Goal: Task Accomplishment & Management: Use online tool/utility

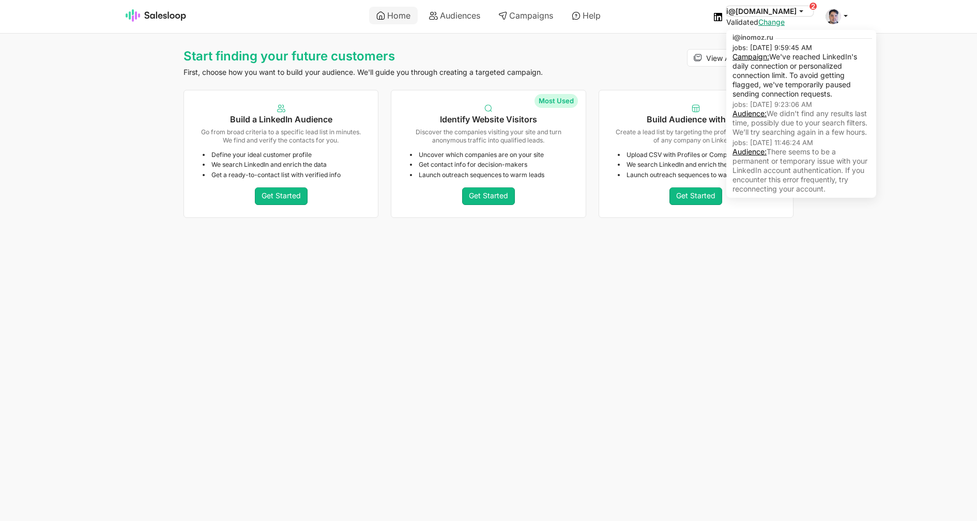
click at [771, 13] on button "i@[DOMAIN_NAME]" at bounding box center [769, 11] width 87 height 10
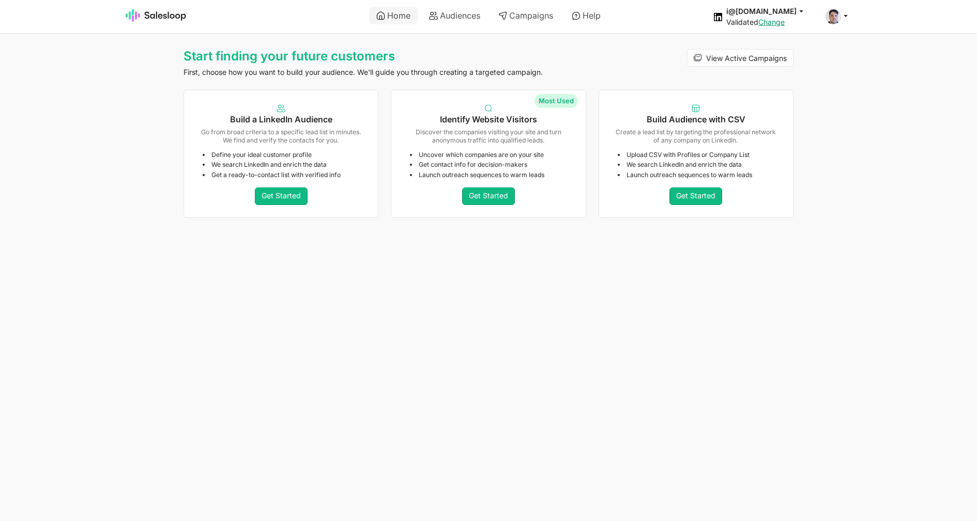
click at [744, 222] on html "Home Audiences Campaigns Help i@inomoz.ru jobs: 8/25/2025, 9:59:45 AM Campaign:…" at bounding box center [488, 111] width 977 height 222
click at [466, 17] on link "Audiences" at bounding box center [455, 16] width 66 height 18
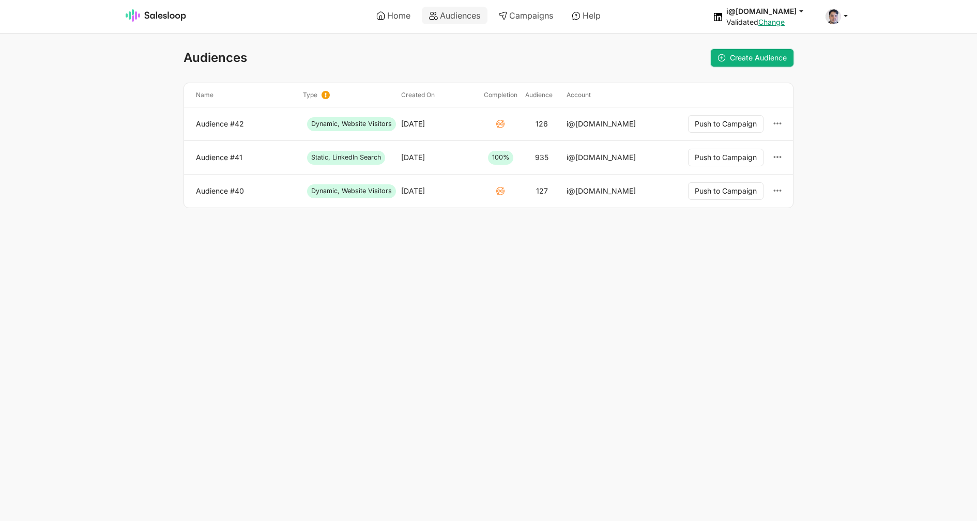
click at [750, 61] on span "Create Audience" at bounding box center [758, 57] width 57 height 9
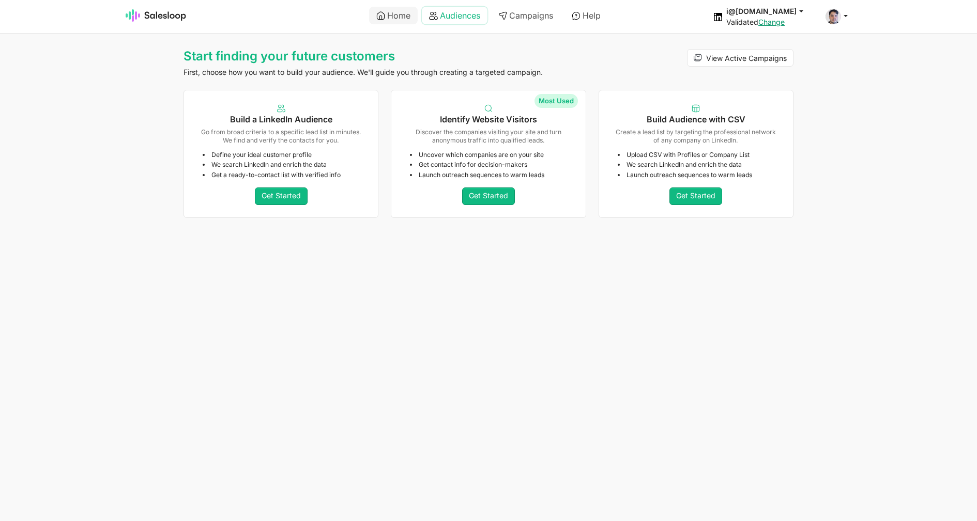
click at [442, 20] on link "Audiences" at bounding box center [455, 16] width 66 height 18
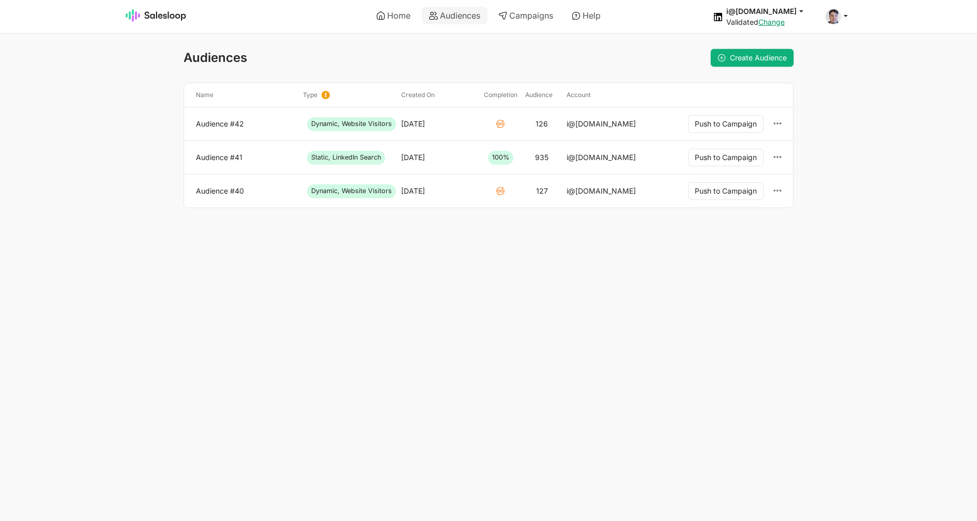
click at [716, 60] on link "Create Audience" at bounding box center [752, 58] width 83 height 18
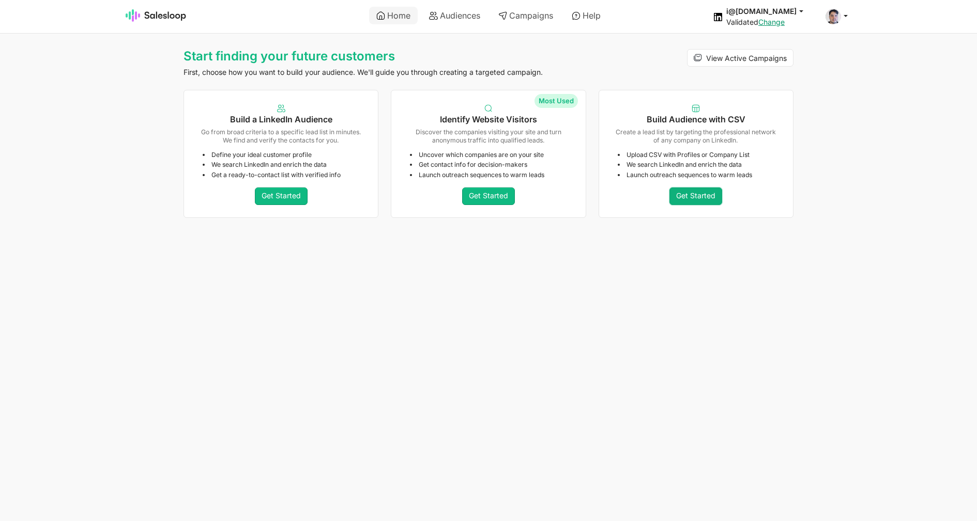
click at [688, 203] on link "Get Started" at bounding box center [695, 197] width 53 height 18
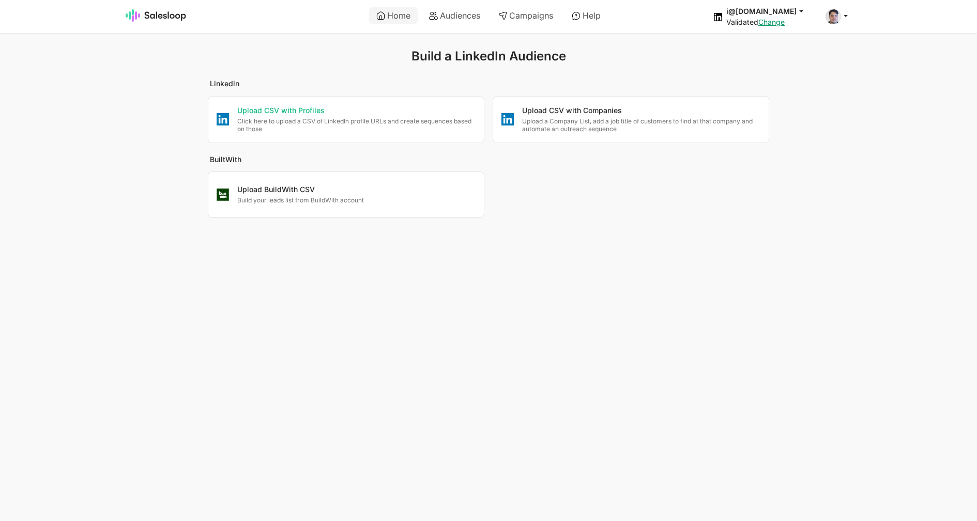
click at [304, 133] on p "Click here to upload a CSV of LinkedIn profile URLs and create sequences based …" at bounding box center [356, 125] width 238 height 16
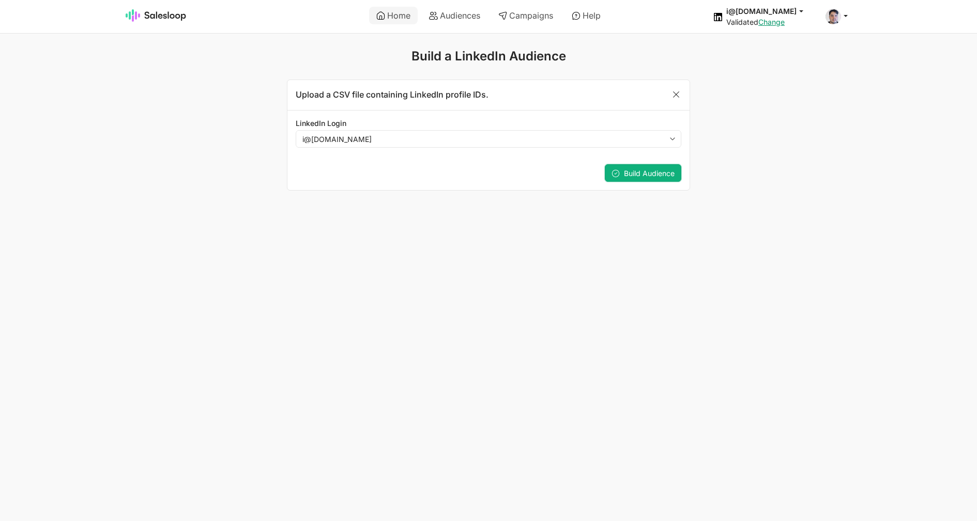
click at [665, 180] on button "Build Audience" at bounding box center [643, 173] width 76 height 18
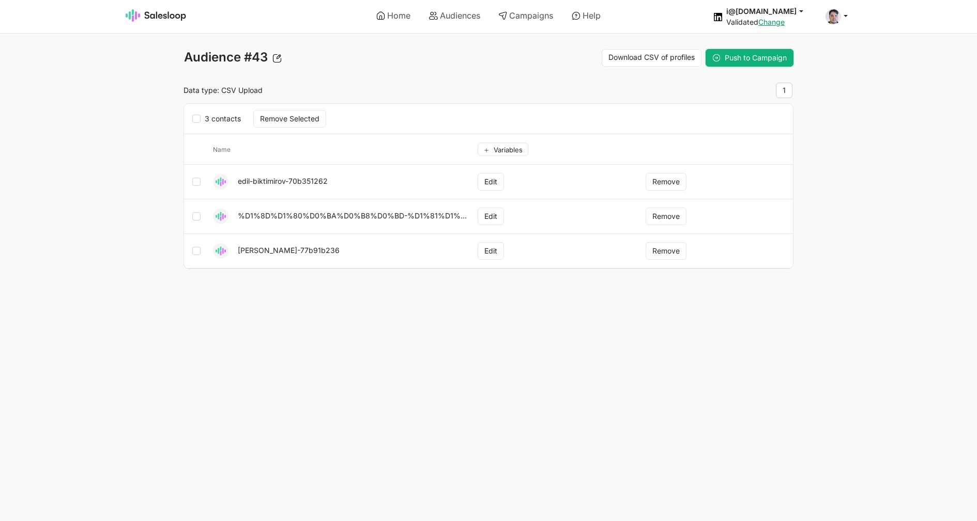
click at [769, 60] on span "Push to Campaign" at bounding box center [755, 57] width 62 height 9
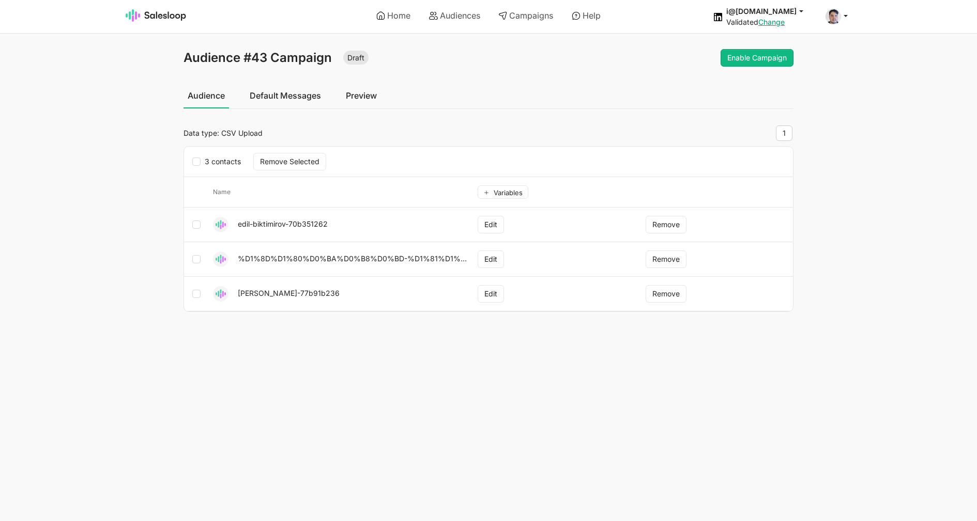
click at [276, 100] on link "Default Messages" at bounding box center [285, 96] width 80 height 26
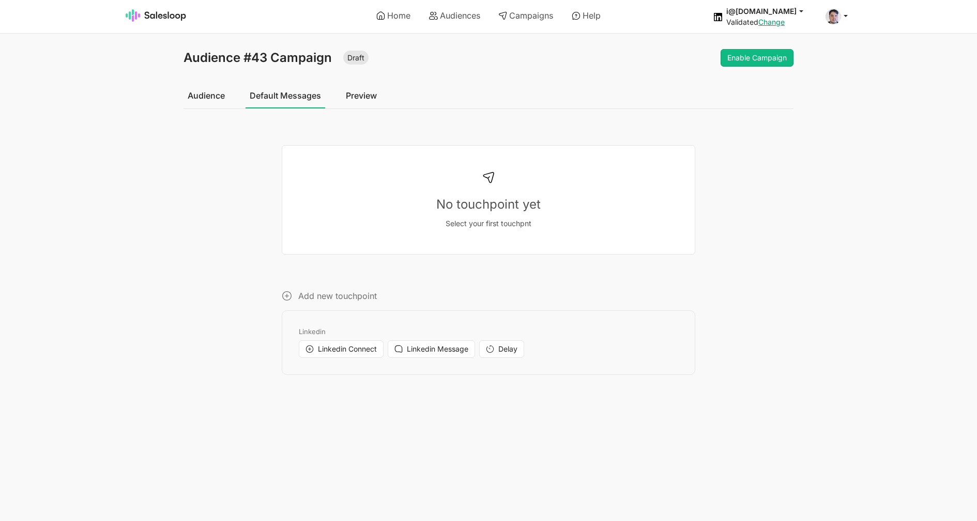
click at [353, 353] on span "Linkedin Connect" at bounding box center [347, 349] width 59 height 9
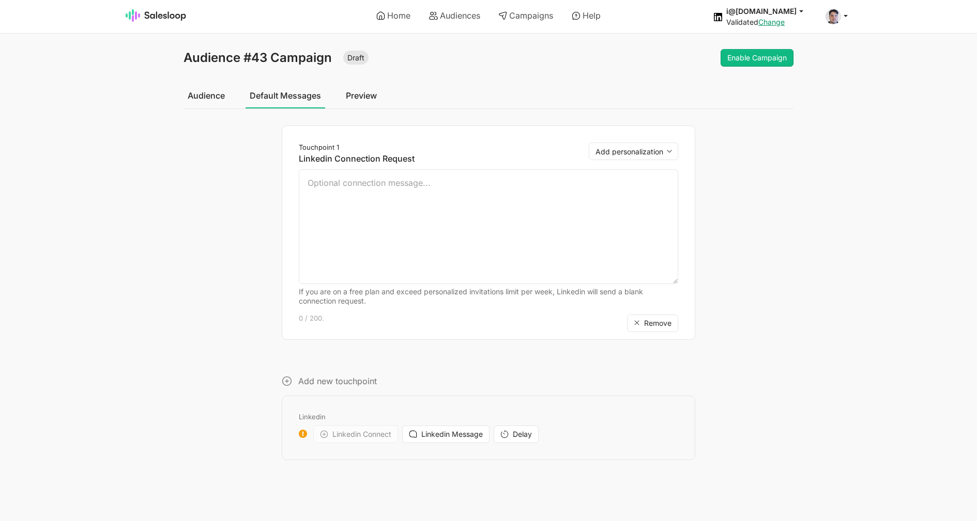
click at [626, 142] on div "Touchpoint 1 Linkedin Connection Request Add personalization public_id row If y…" at bounding box center [488, 233] width 413 height 214
click at [589, 143] on select "Add personalization public_id row" at bounding box center [633, 152] width 89 height 18
click at [387, 227] on div "Touchpoint 1 Linkedin Connection Request Add personalization public_id row If y…" at bounding box center [488, 233] width 379 height 180
click at [391, 203] on textarea at bounding box center [488, 226] width 379 height 115
type textarea "Hello {first_name}"
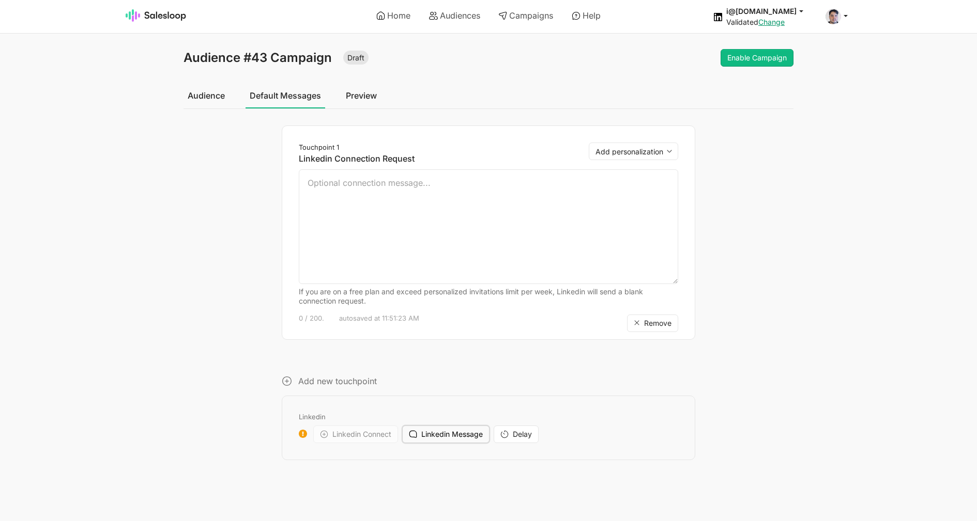
click at [473, 434] on span "Linkedin Message" at bounding box center [451, 434] width 61 height 9
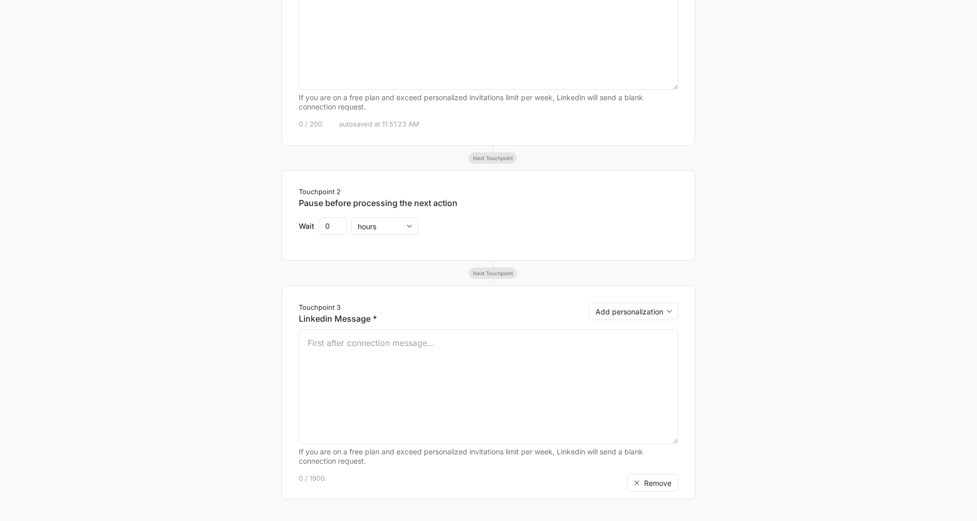
scroll to position [314, 0]
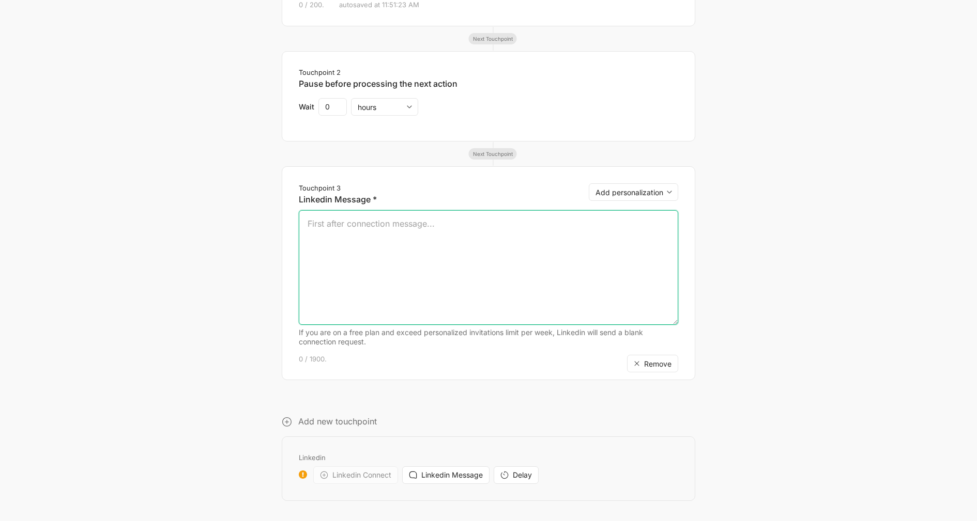
click at [428, 286] on textarea at bounding box center [488, 267] width 379 height 115
type textarea "Thank you for connection, really"
paste textarea "[Name], I noticed your experience at [Company]. Are there any open positions in…"
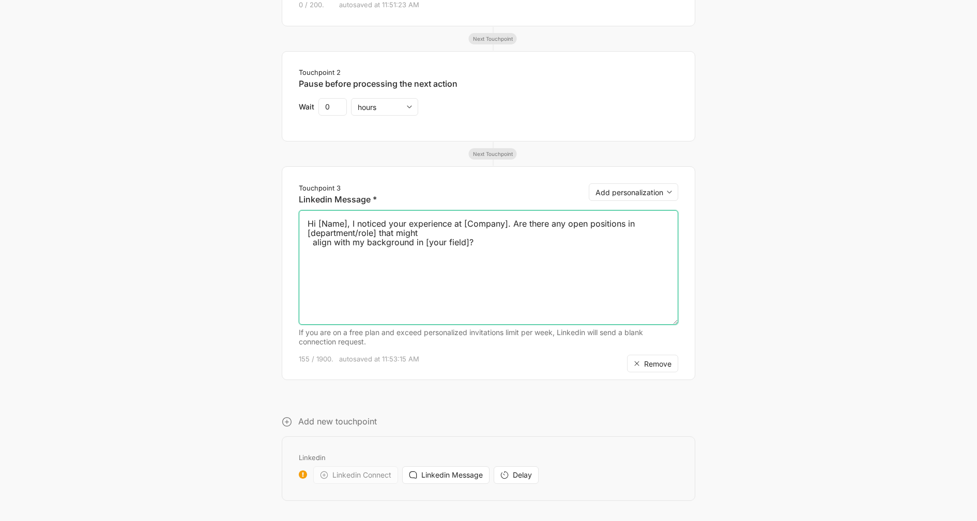
drag, startPoint x: 347, startPoint y: 222, endPoint x: 319, endPoint y: 222, distance: 27.4
click at [319, 222] on textarea "Hi [Name], I noticed your experience at [Company]. Are there any open positions…" at bounding box center [488, 267] width 379 height 115
drag, startPoint x: 526, startPoint y: 224, endPoint x: 526, endPoint y: 209, distance: 14.5
click at [483, 224] on textarea "Hi {first_name}, I noticed your experience at [Company]. Are there any open pos…" at bounding box center [488, 267] width 379 height 115
drag, startPoint x: 487, startPoint y: 244, endPoint x: 643, endPoint y: 225, distance: 157.2
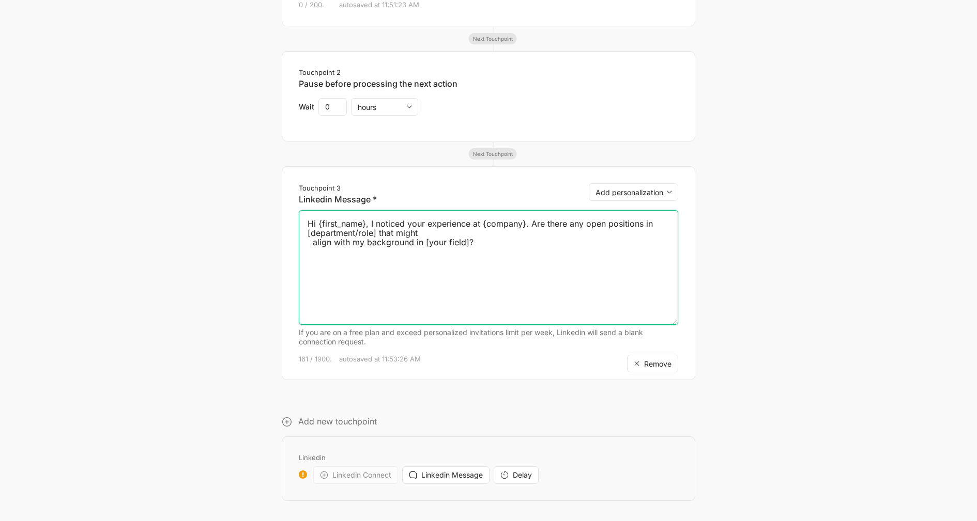
click at [643, 225] on textarea "Hi {first_name}, I noticed your experience at {company}. Are there any open pos…" at bounding box center [488, 267] width 379 height 115
click at [327, 231] on textarea "Hi {first_name}, I noticed your experience at {company}. Are there any open pos…" at bounding box center [488, 267] width 379 height 115
click at [439, 243] on textarea "Hi {first_name}, I noticed your experience at {company}. Are there any open pos…" at bounding box center [488, 267] width 379 height 115
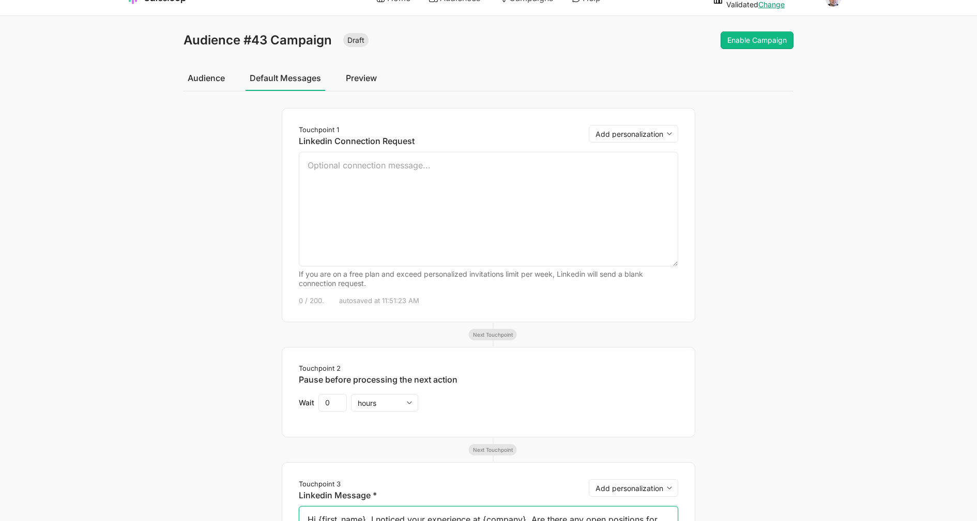
scroll to position [0, 0]
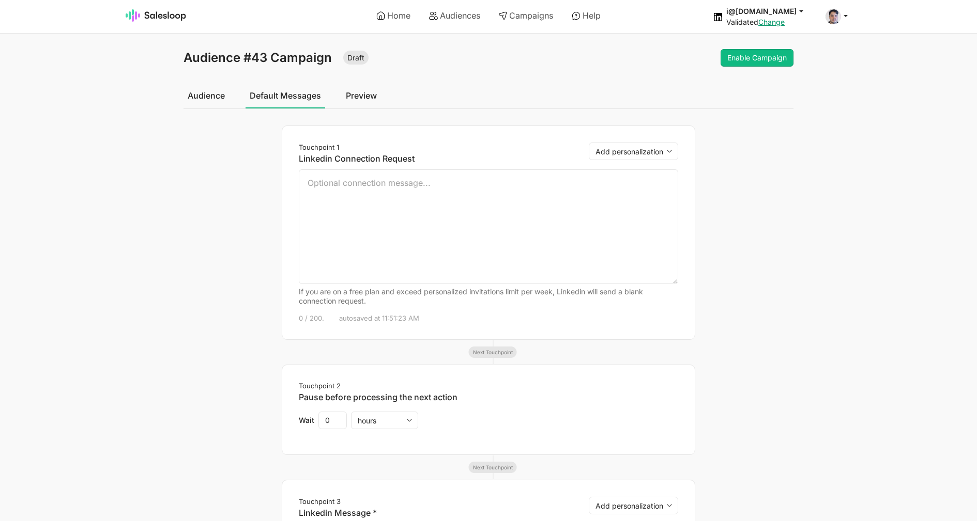
type textarea "Hi {first_name}, I noticed your experience at {company}. Are there any open pos…"
click at [372, 95] on link "Preview" at bounding box center [361, 96] width 39 height 26
click at [739, 57] on button "Enable Campaign" at bounding box center [756, 58] width 73 height 18
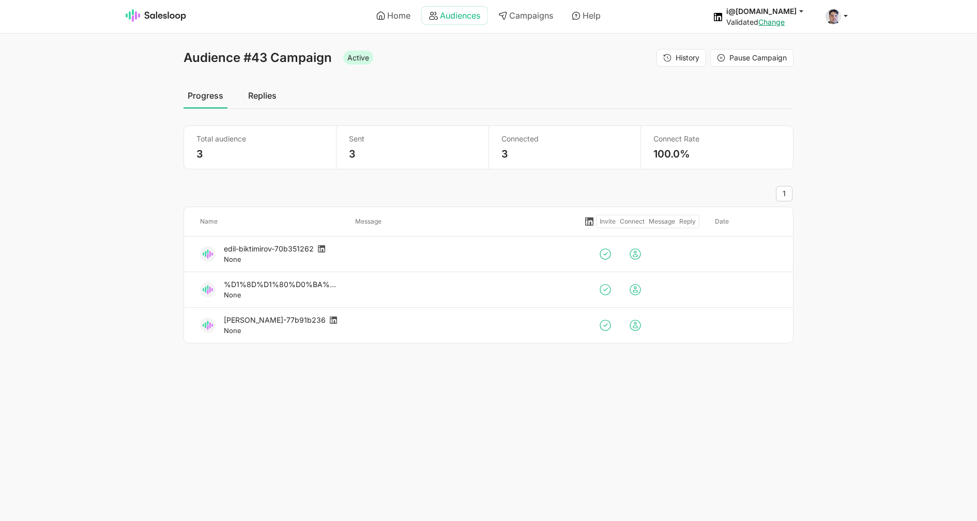
click at [469, 13] on link "Audiences" at bounding box center [455, 16] width 66 height 18
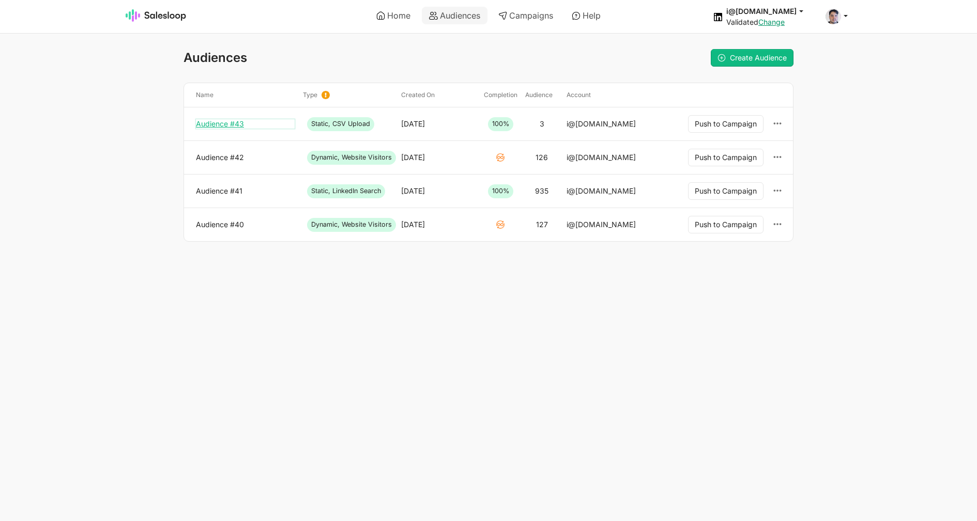
drag, startPoint x: 0, startPoint y: 0, endPoint x: 230, endPoint y: 123, distance: 260.8
click at [230, 123] on link "Audience #43" at bounding box center [245, 123] width 99 height 9
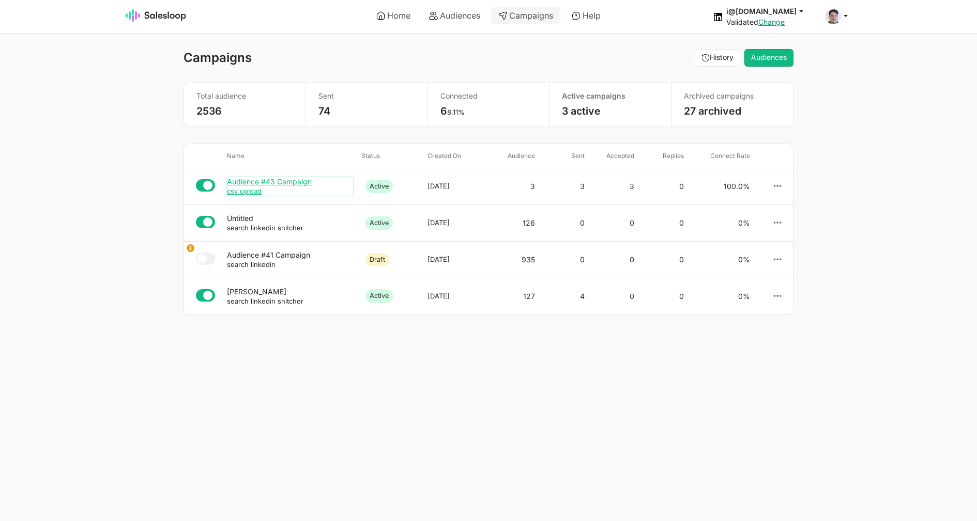
click at [302, 192] on div "csv upload" at bounding box center [290, 191] width 126 height 9
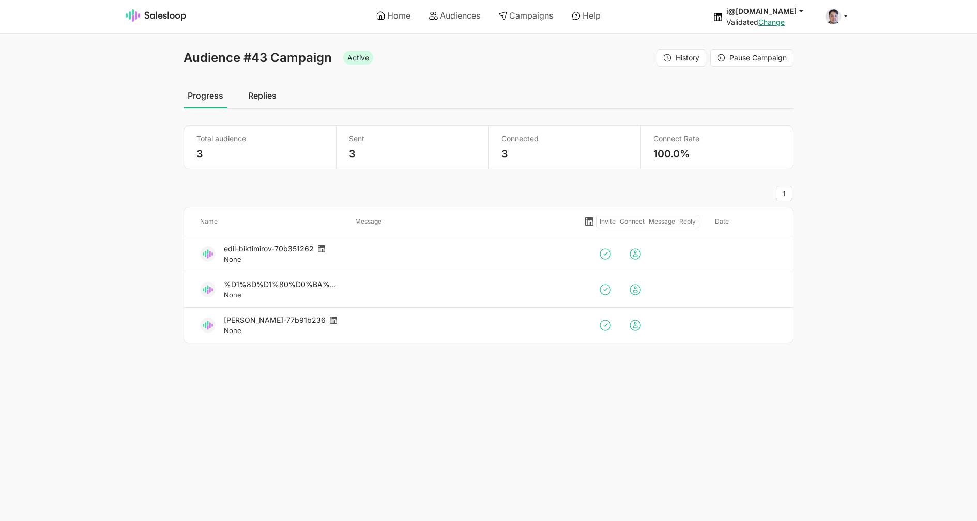
click at [433, 25] on ul "Home Audiences Campaigns Help" at bounding box center [488, 15] width 363 height 29
click at [439, 20] on link "Audiences" at bounding box center [455, 16] width 66 height 18
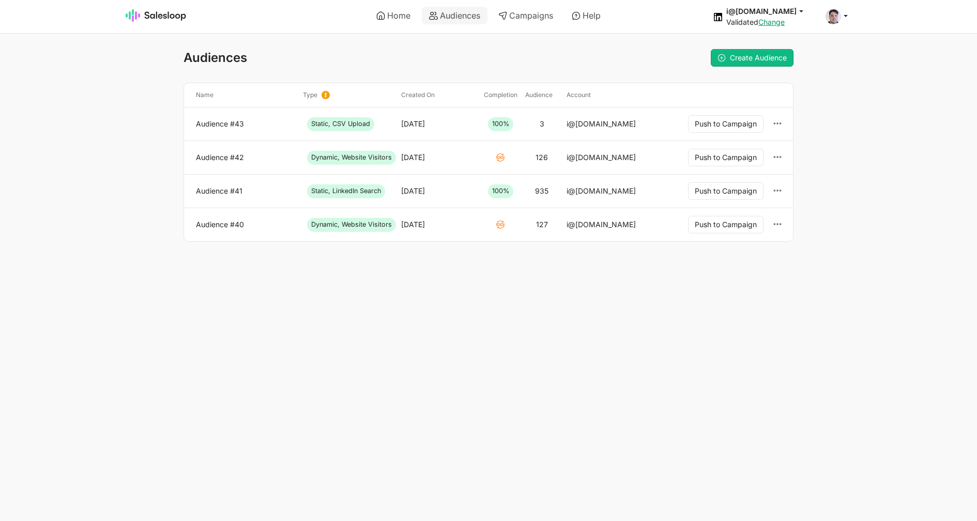
click at [358, 158] on span "Dynamic, Website Visitors" at bounding box center [351, 157] width 89 height 13
click at [254, 261] on html "Home Audiences Campaigns Help i@inomoz.ru jobs: 8/25/2025, 9:59:45 AM Campaign:…" at bounding box center [488, 141] width 977 height 283
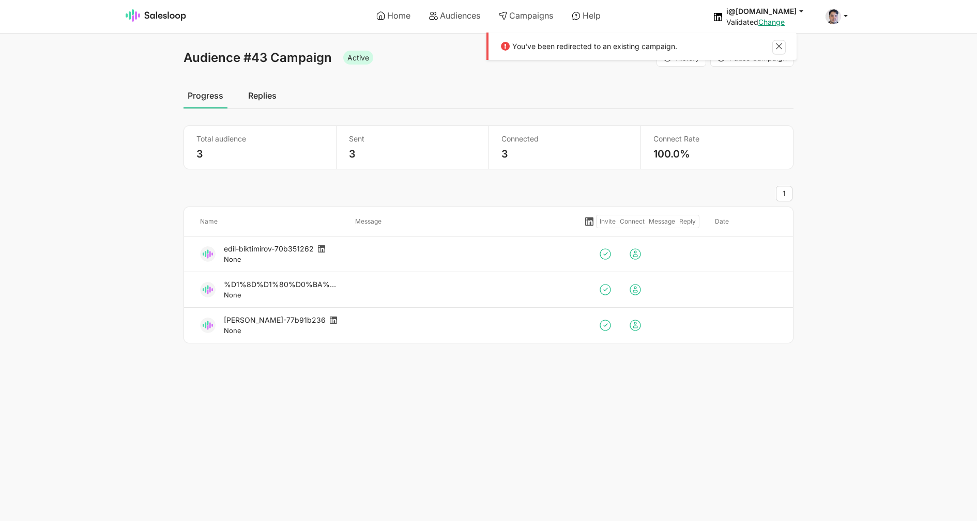
click at [779, 50] on button at bounding box center [779, 47] width 12 height 13
click at [440, 18] on link "Audiences" at bounding box center [455, 16] width 66 height 18
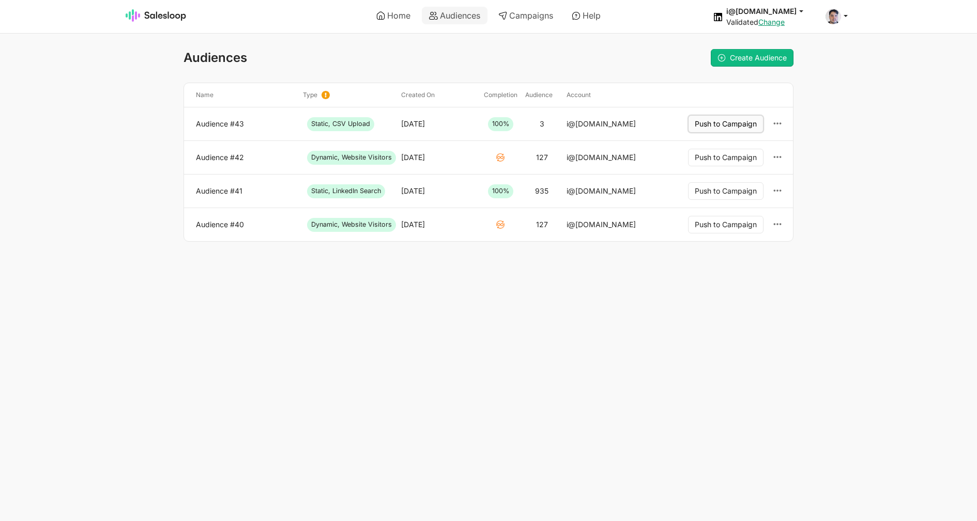
click at [735, 121] on button "Push to Campaign" at bounding box center [725, 124] width 75 height 18
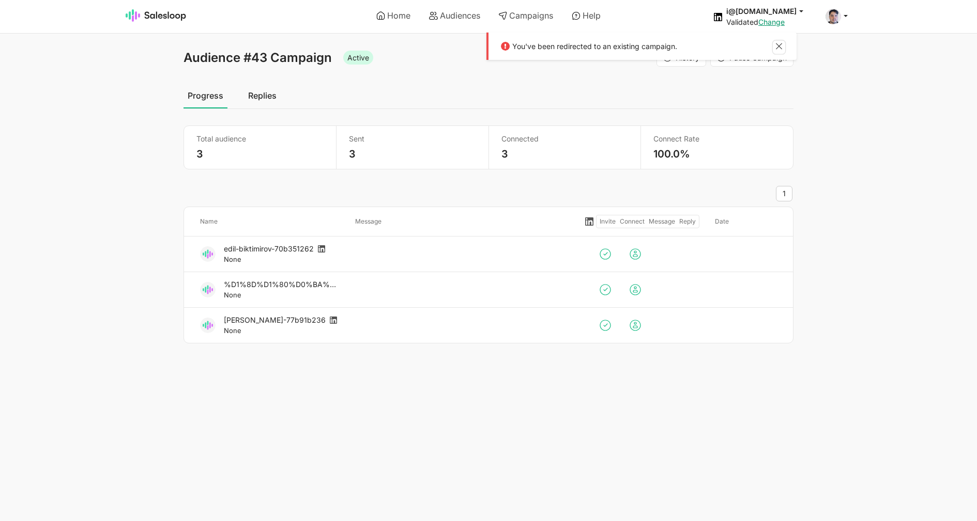
click at [778, 45] on button at bounding box center [779, 47] width 12 height 13
click at [514, 22] on link "Campaigns" at bounding box center [525, 16] width 69 height 18
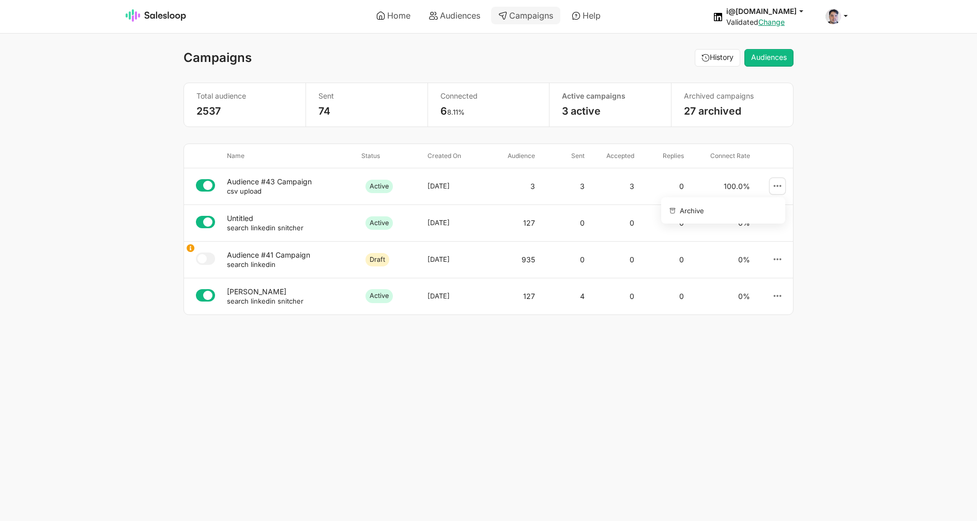
click at [779, 191] on link at bounding box center [777, 186] width 16 height 16
click at [732, 214] on link "Archive" at bounding box center [721, 211] width 112 height 18
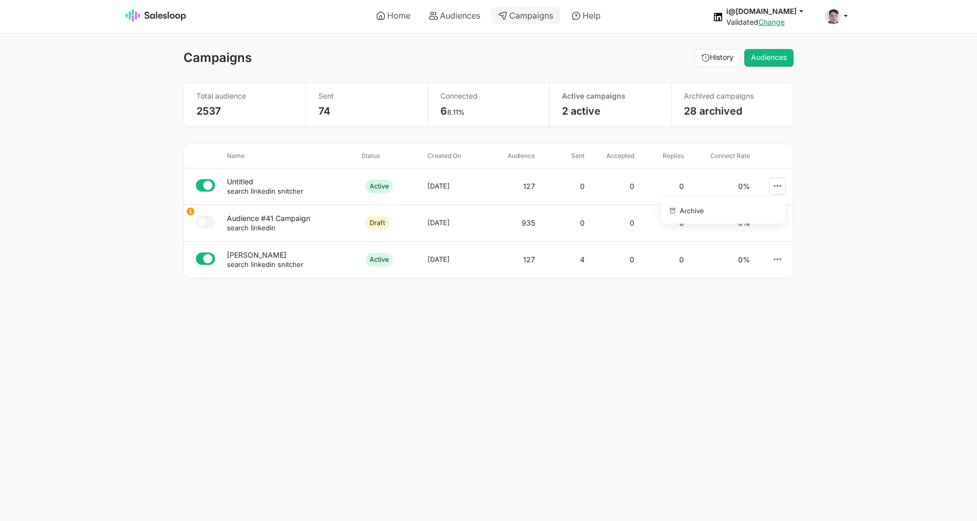
click at [784, 186] on link at bounding box center [777, 186] width 16 height 16
drag, startPoint x: 508, startPoint y: 360, endPoint x: 356, endPoint y: 262, distance: 181.0
click at [507, 360] on body "Home Audiences Campaigns Help i@inomoz.ru jobs: 8/25/2025, 9:59:45 AM Campaign:…" at bounding box center [488, 260] width 977 height 521
click at [266, 190] on small "search linkedin snitcher" at bounding box center [265, 191] width 76 height 8
